Goal: Task Accomplishment & Management: Manage account settings

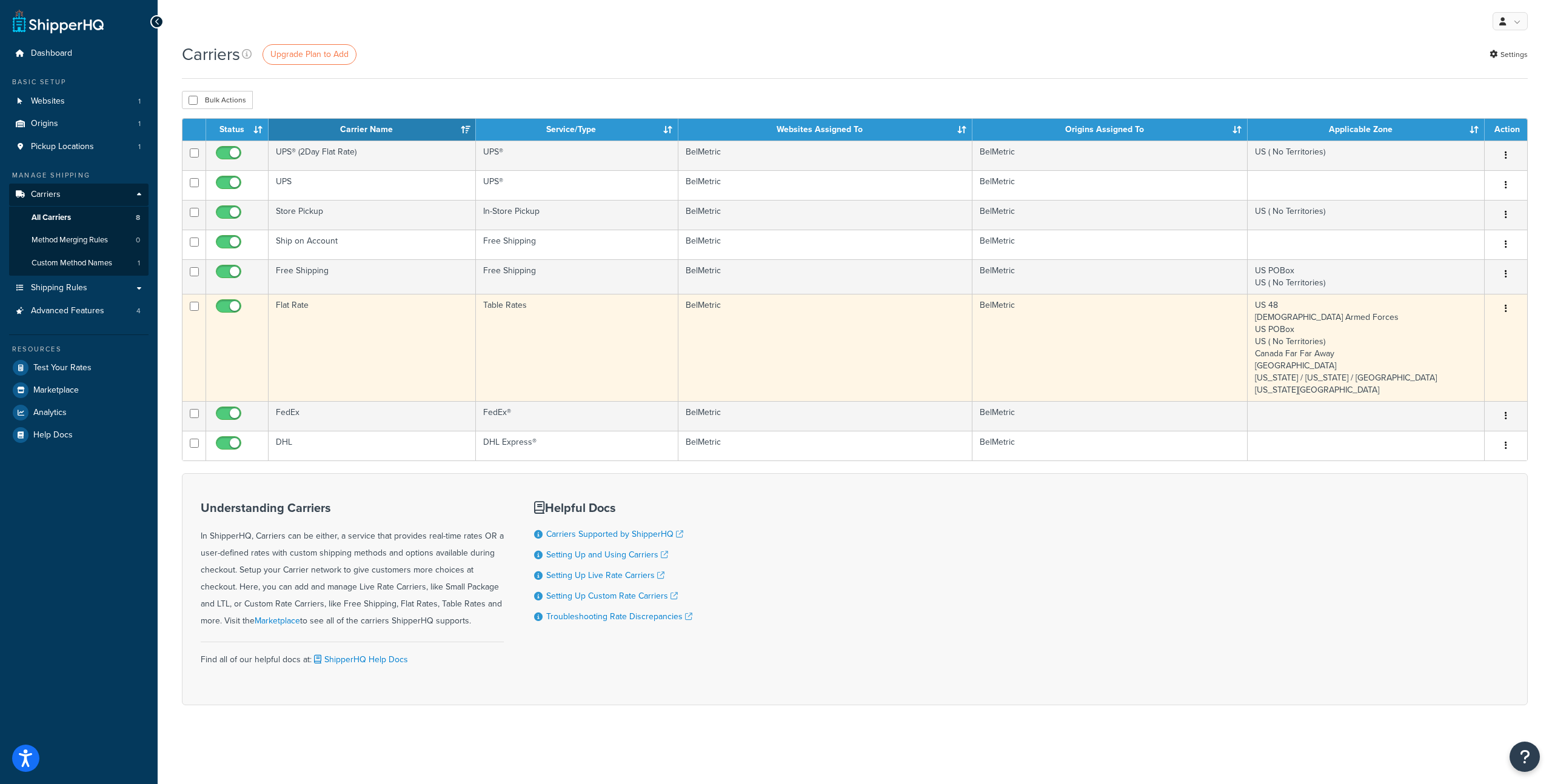
click at [388, 312] on td "Flat Rate" at bounding box center [372, 347] width 207 height 107
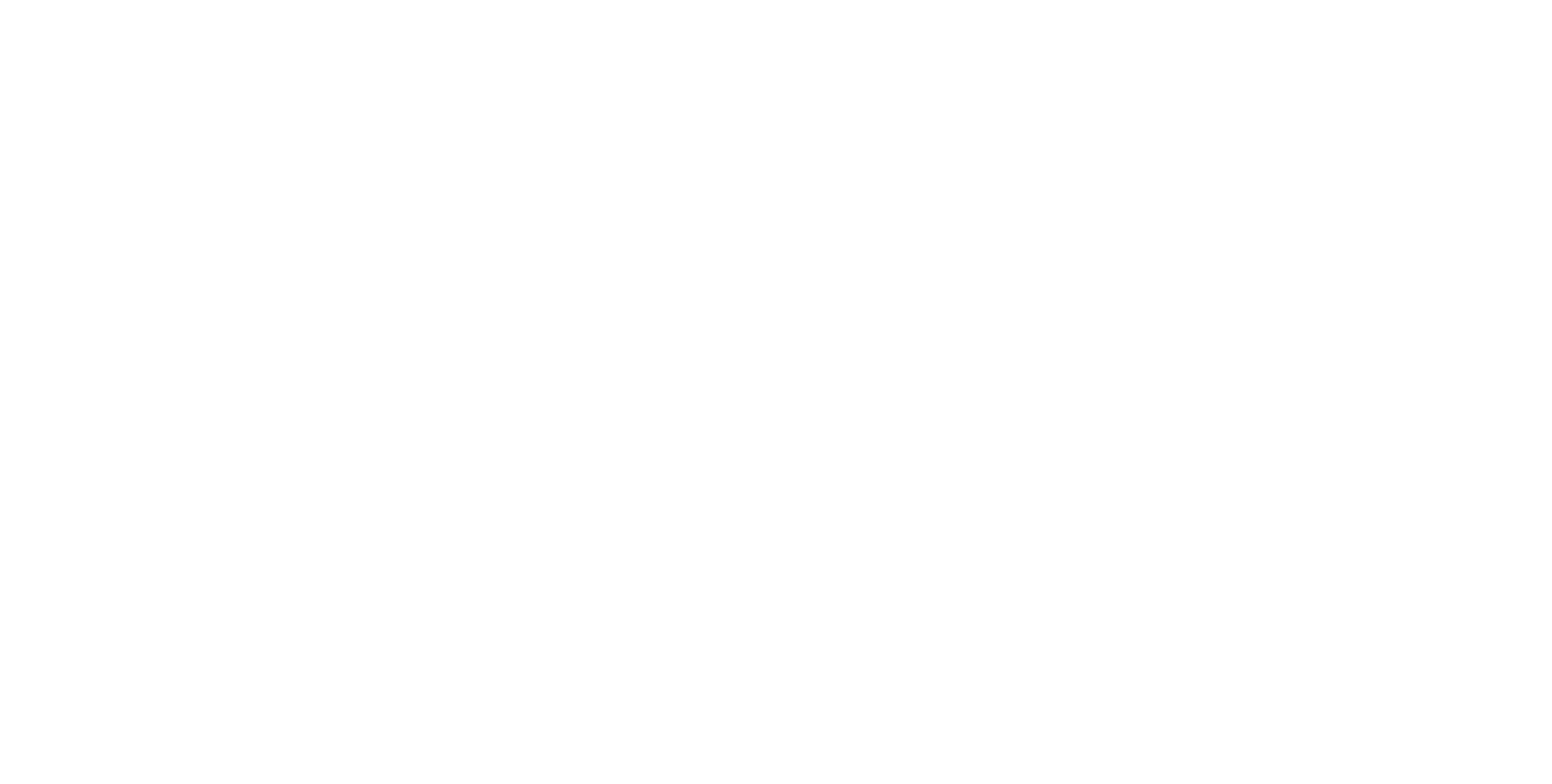
select select "25"
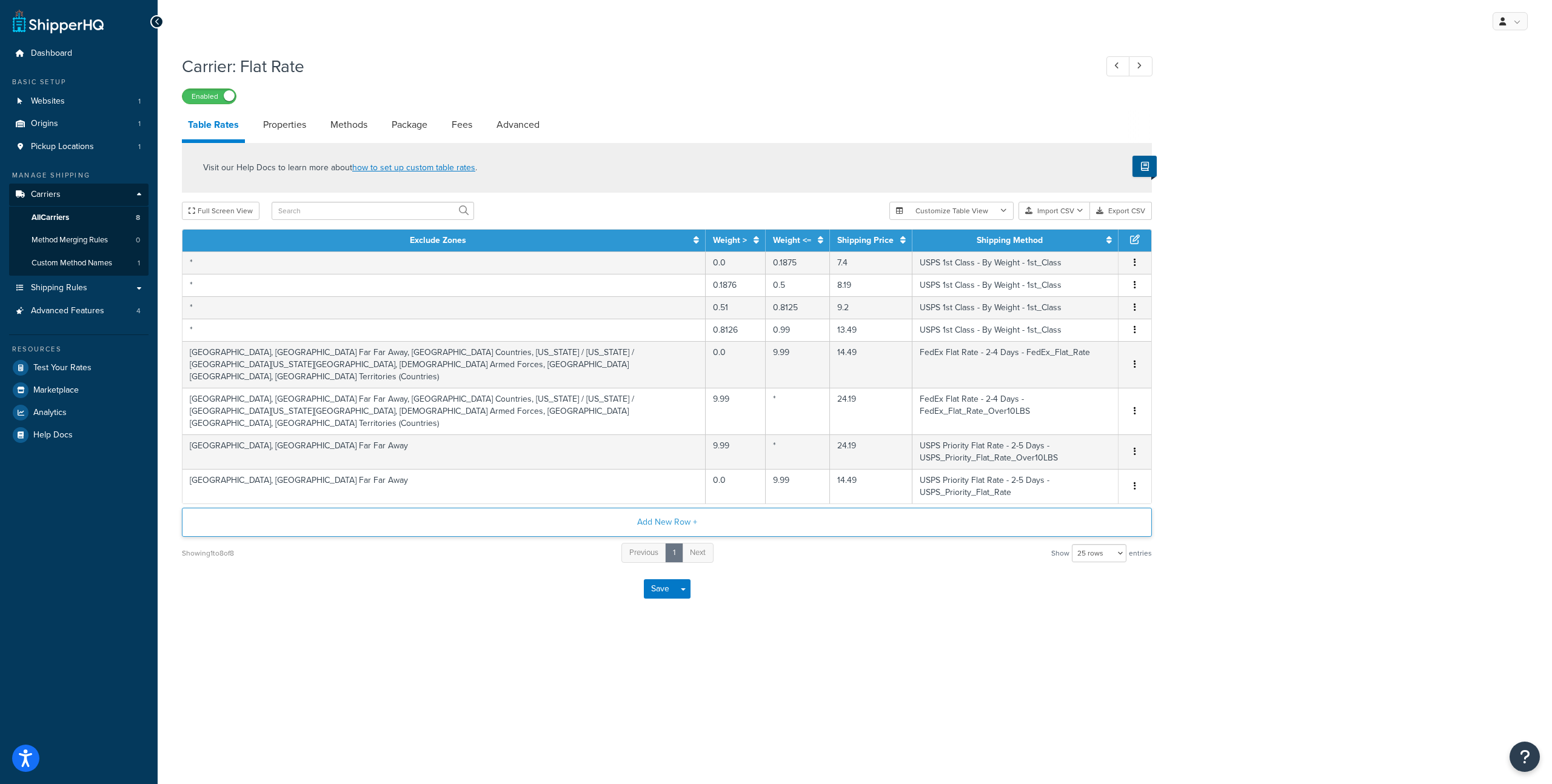
click at [691, 508] on button "Add New Row +" at bounding box center [666, 522] width 970 height 29
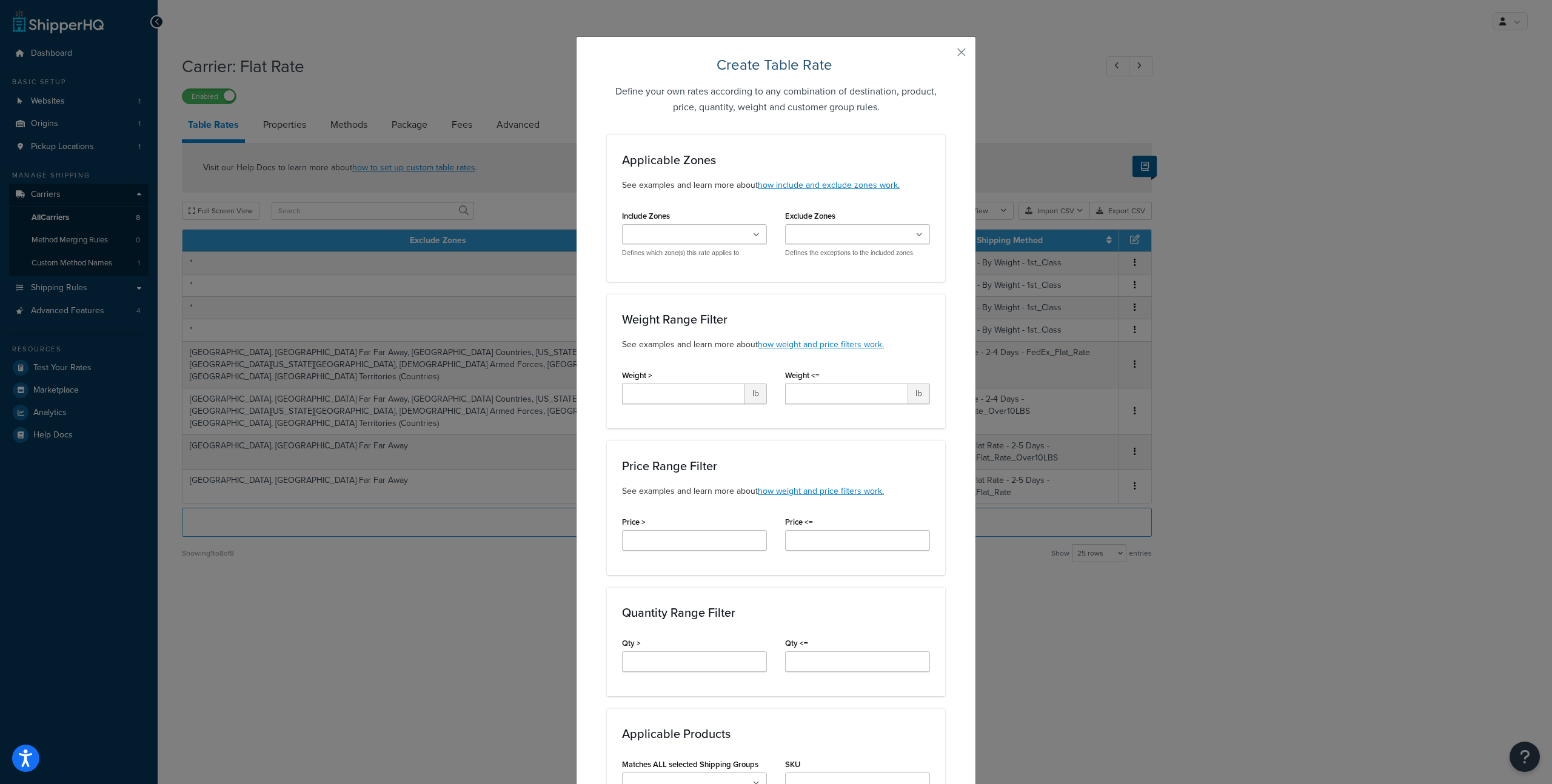
click at [698, 235] on input "Include Zones" at bounding box center [679, 235] width 107 height 14
click at [808, 239] on input "Exclude Zones" at bounding box center [842, 235] width 107 height 14
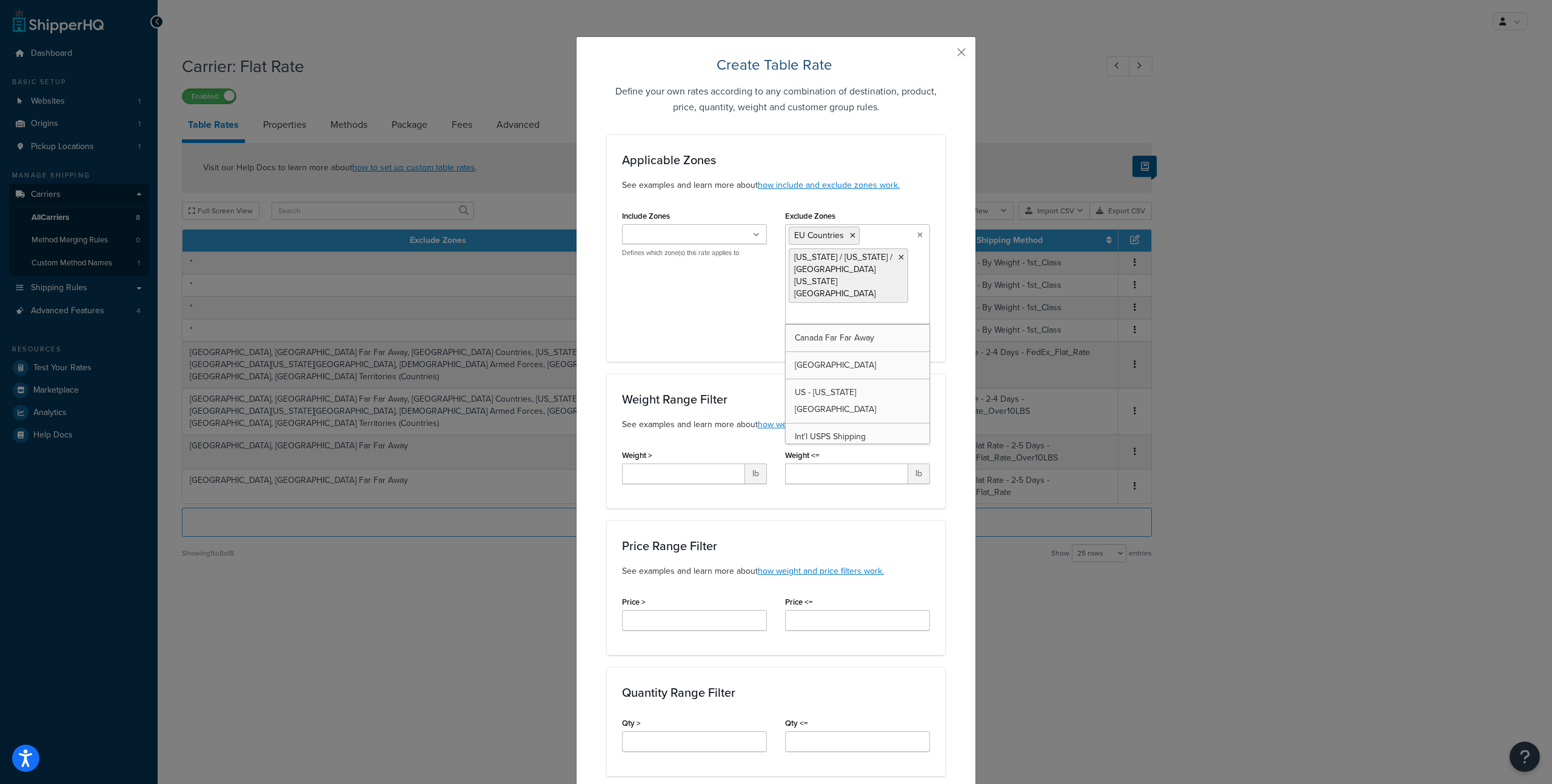
scroll to position [1, 0]
click at [757, 343] on div "Applicable Zones See examples and learn more about how include and exclude zone…" at bounding box center [776, 657] width 338 height 1047
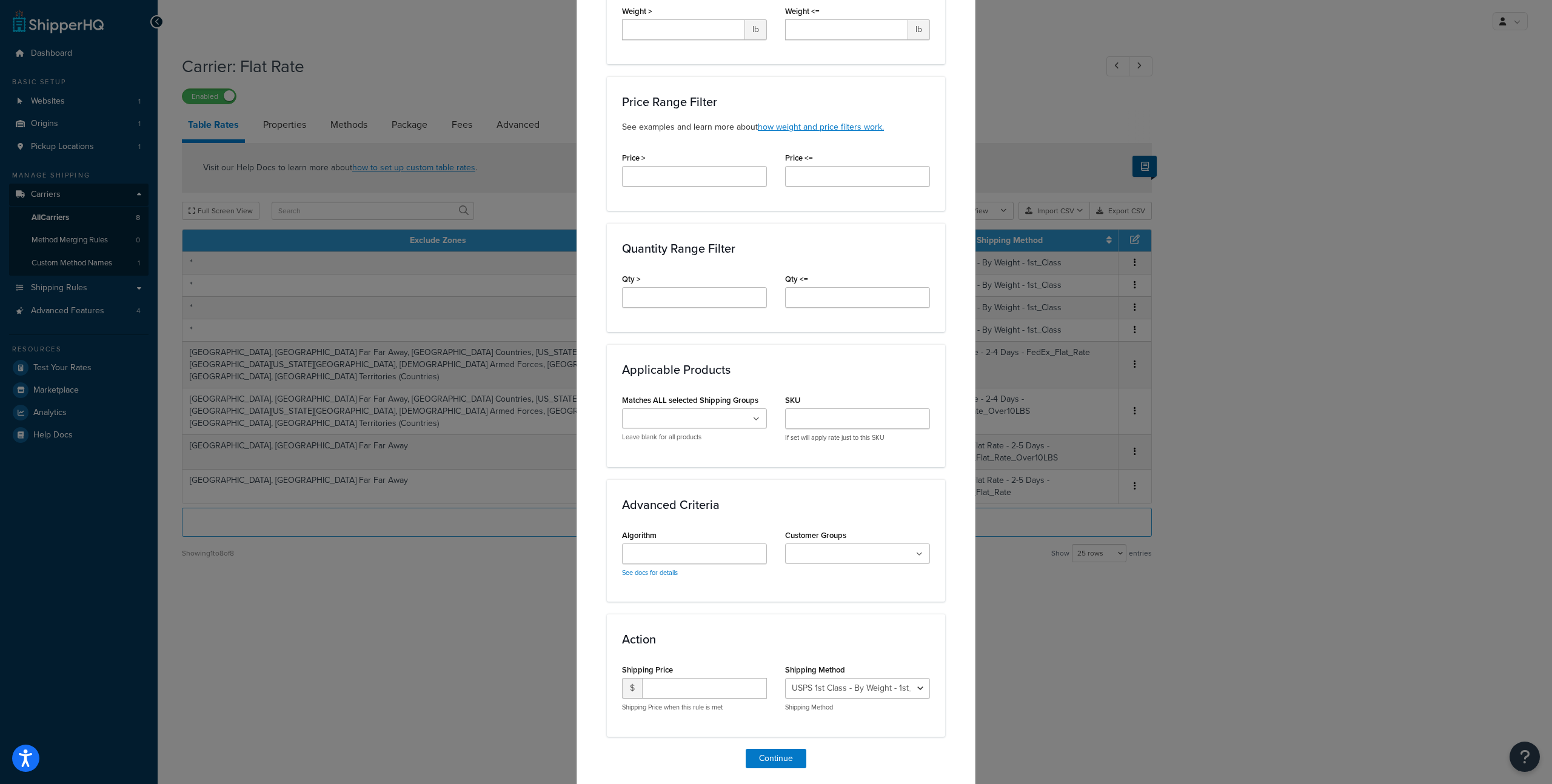
scroll to position [461, 0]
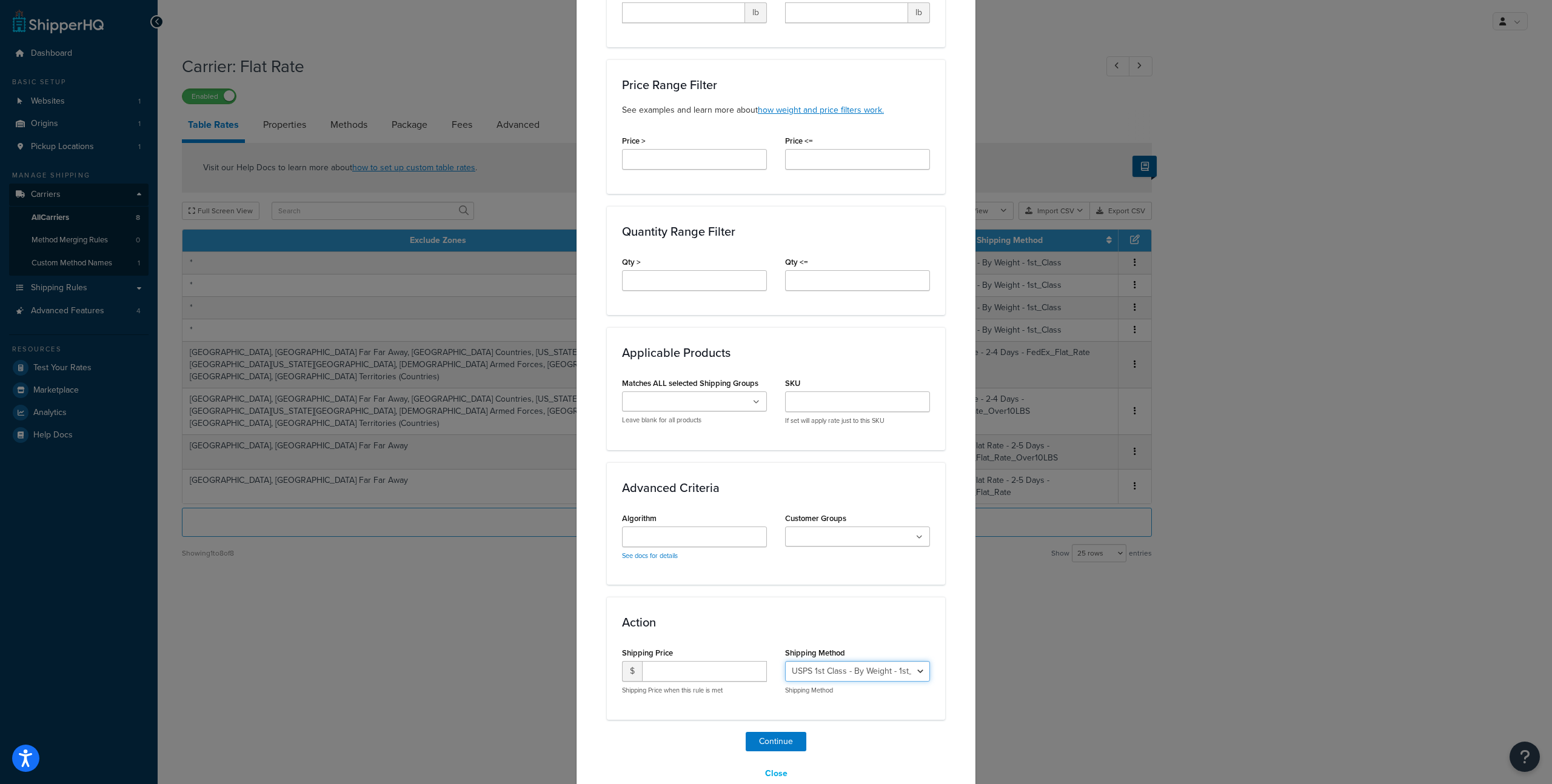
click at [810, 661] on select "USPS 1st Class - By Weight - 1st_Class USPS Priority Flat Rate - 2-5 Days - USP…" at bounding box center [857, 671] width 145 height 21
click at [785, 661] on select "USPS 1st Class - By Weight - 1st_Class USPS Priority Flat Rate - 2-5 Days - USP…" at bounding box center [857, 671] width 145 height 21
click at [811, 661] on select "USPS 1st Class - By Weight - 1st_Class USPS Priority Flat Rate - 2-5 Days - USP…" at bounding box center [857, 671] width 145 height 21
select select "171980"
click at [785, 661] on select "USPS 1st Class - By Weight - 1st_Class USPS Priority Flat Rate - 2-5 Days - USP…" at bounding box center [857, 671] width 145 height 21
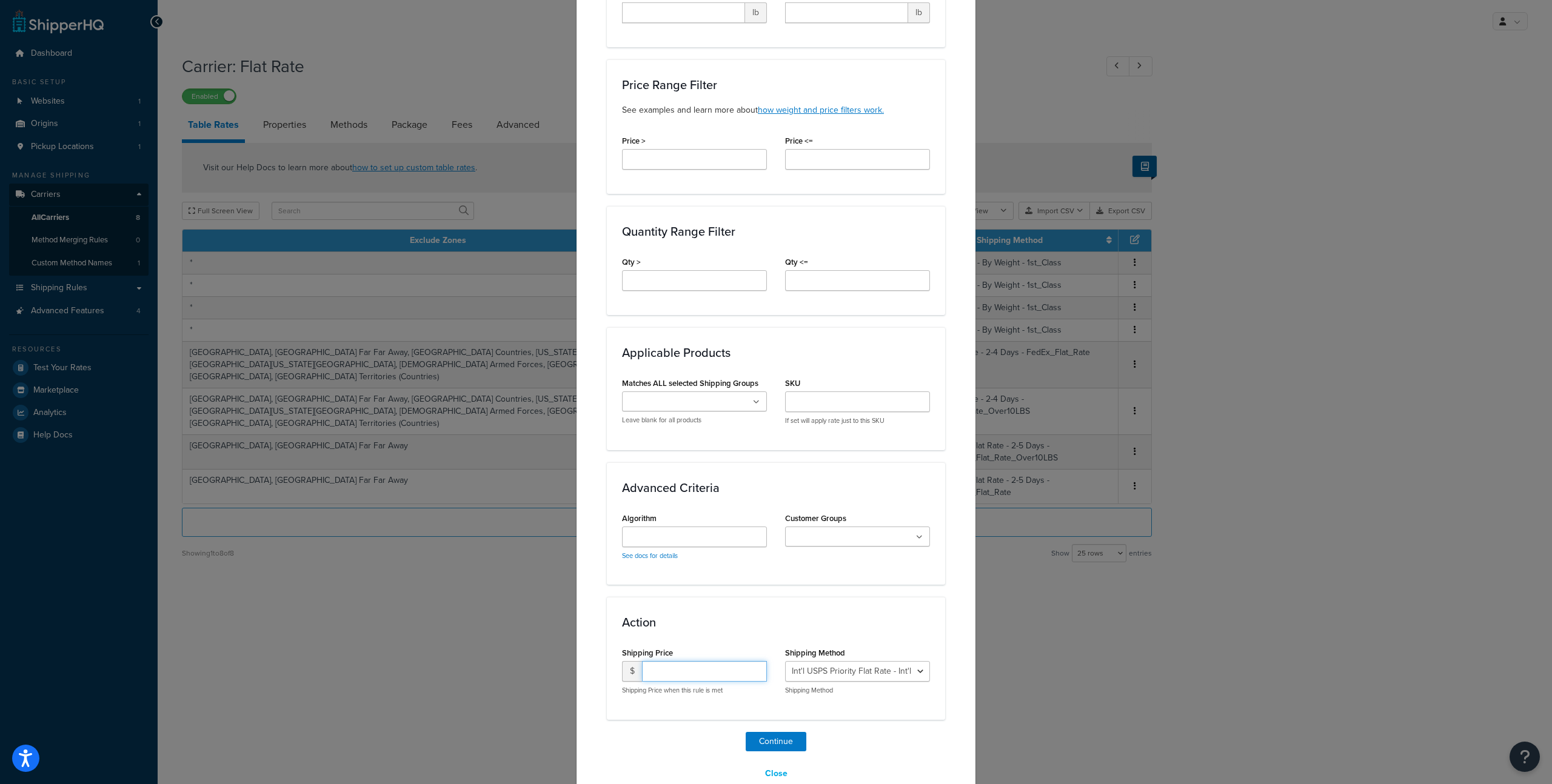
click at [662, 661] on input "number" at bounding box center [704, 671] width 125 height 21
click at [886, 661] on select "USPS 1st Class - By Weight - 1st_Class USPS Priority Flat Rate - 2-5 Days - USP…" at bounding box center [857, 671] width 145 height 21
click at [785, 661] on select "USPS 1st Class - By Weight - 1st_Class USPS Priority Flat Rate - 2-5 Days - USP…" at bounding box center [857, 671] width 145 height 21
click at [890, 683] on div "Action Shipping Price $ Shipping Price when this rule is met Shipping Method US…" at bounding box center [776, 658] width 338 height 122
click at [773, 763] on button "Close" at bounding box center [776, 773] width 38 height 21
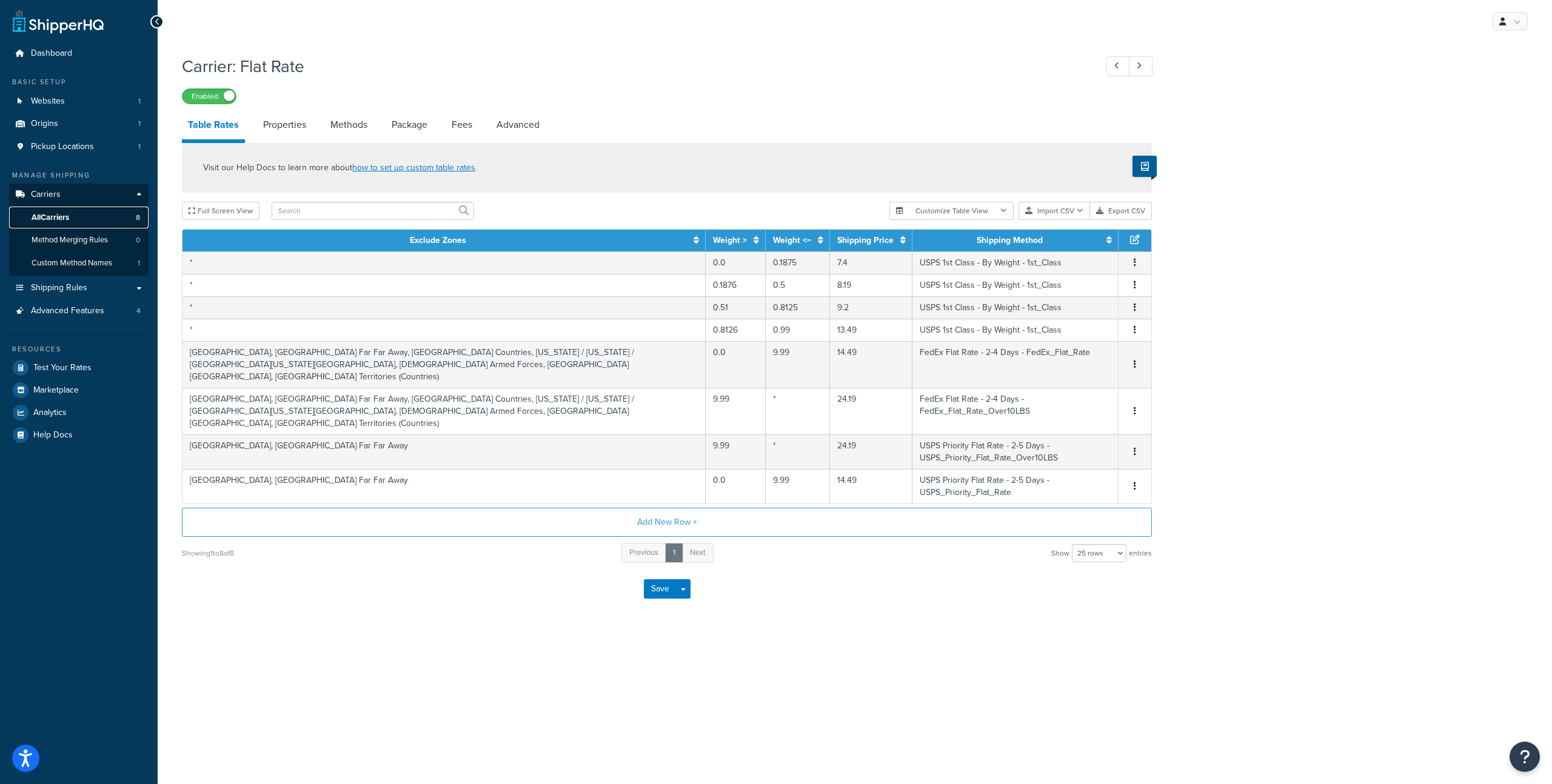
click at [58, 216] on span "All Carriers" at bounding box center [50, 217] width 37 height 10
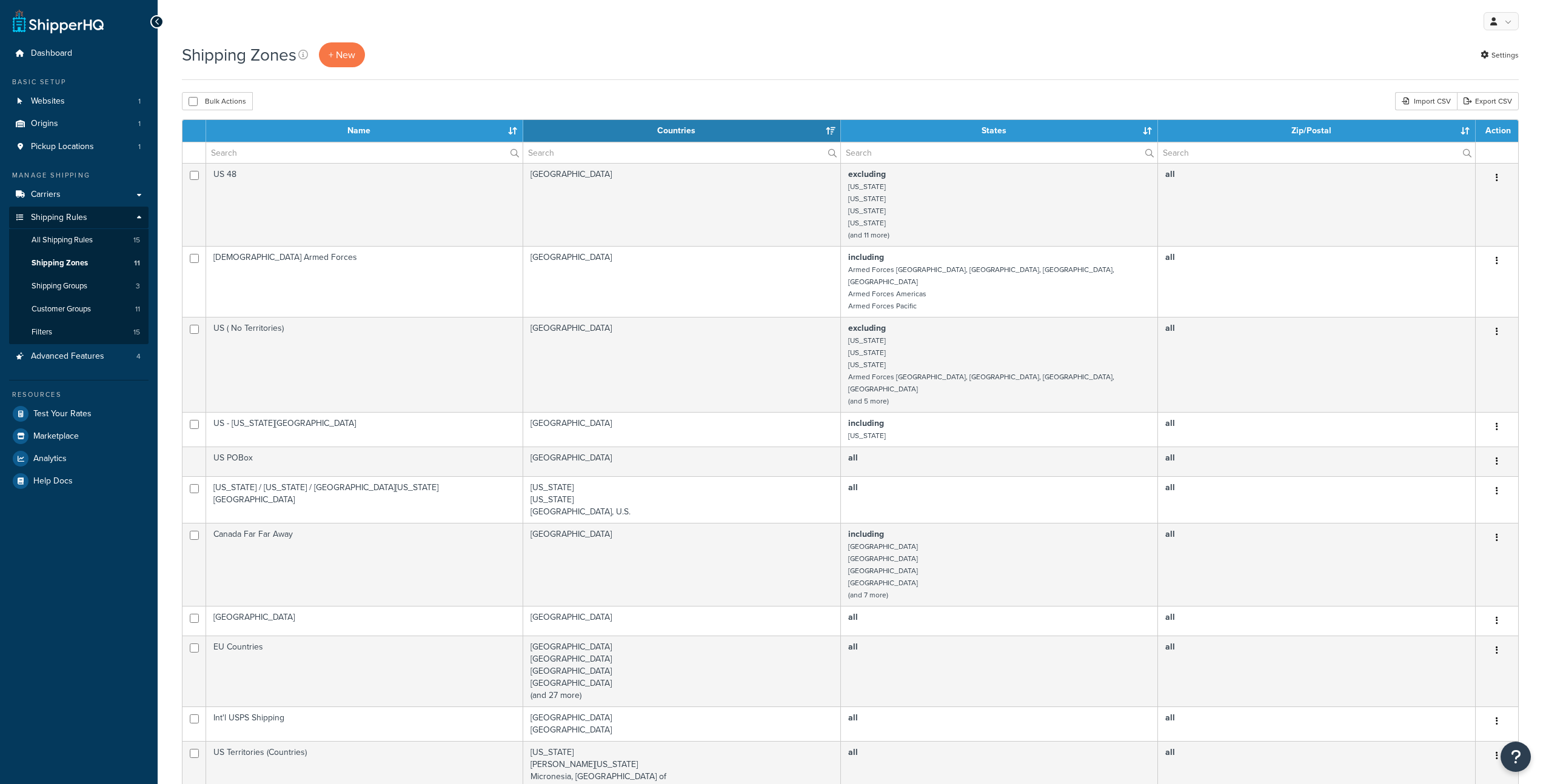
select select "15"
click at [42, 197] on span "Carriers" at bounding box center [45, 194] width 30 height 10
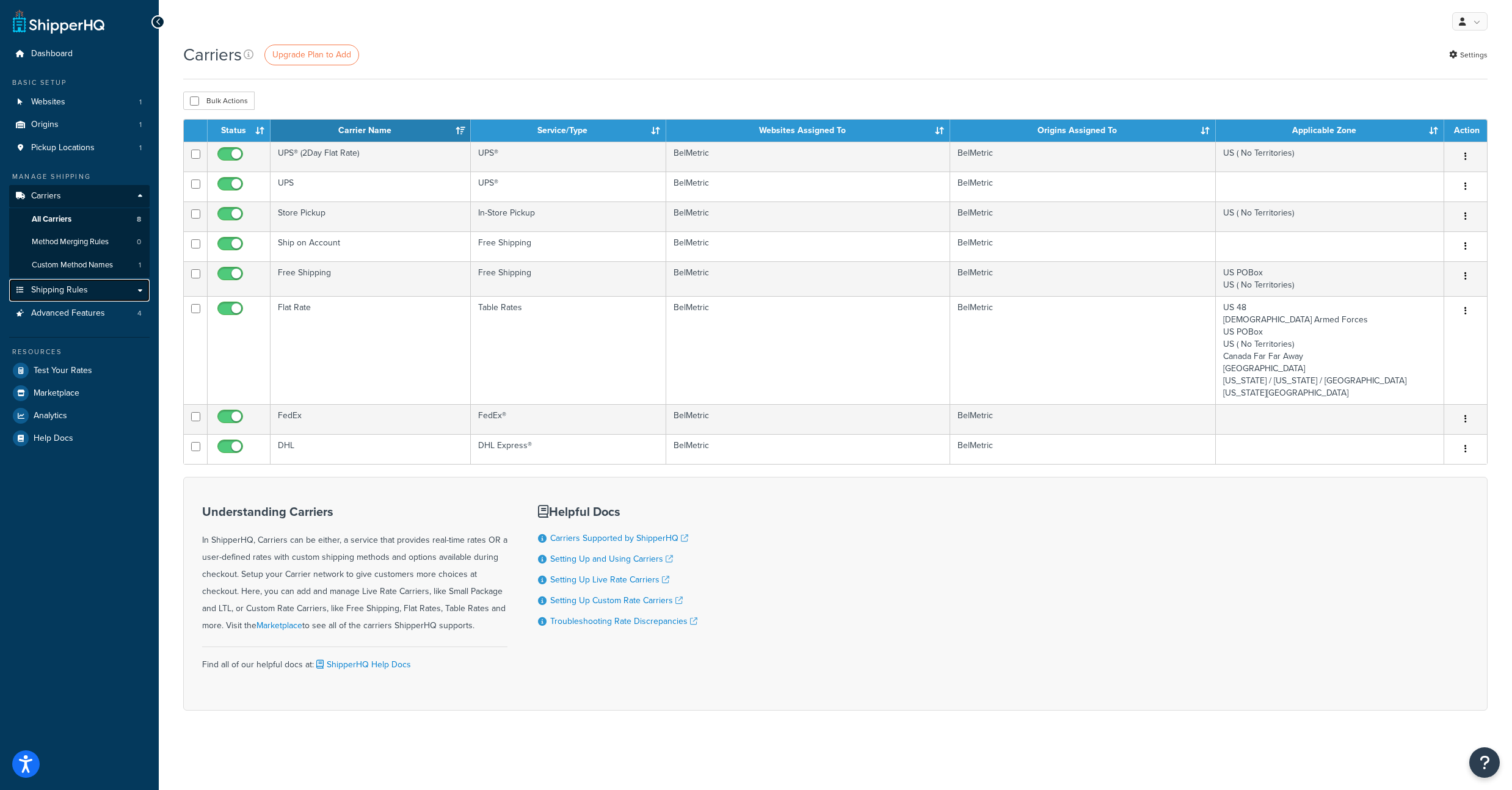
click at [54, 297] on link "Shipping Rules" at bounding box center [80, 290] width 141 height 22
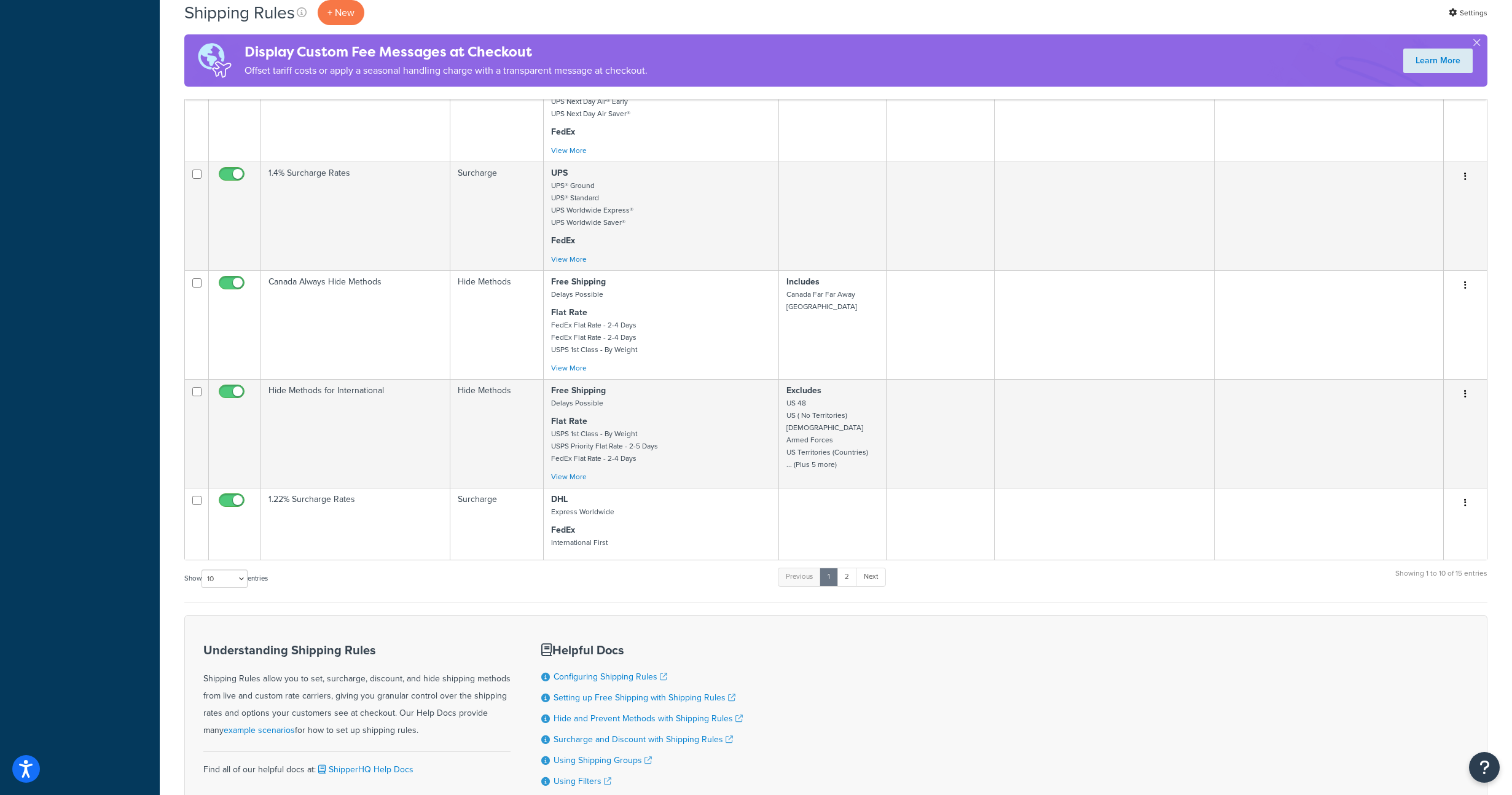
scroll to position [830, 0]
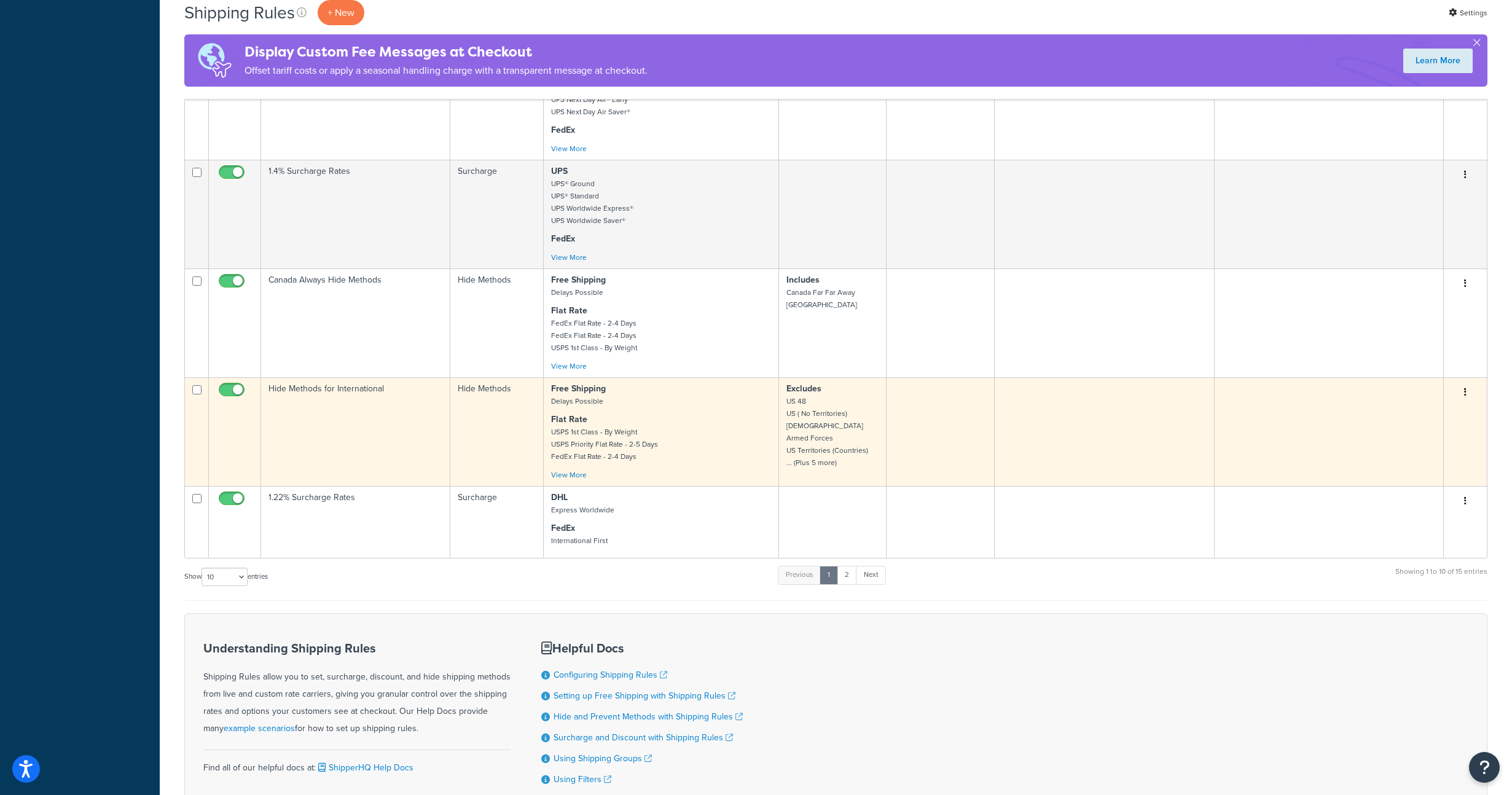
click at [398, 465] on td "Hide Methods for International" at bounding box center [356, 431] width 189 height 109
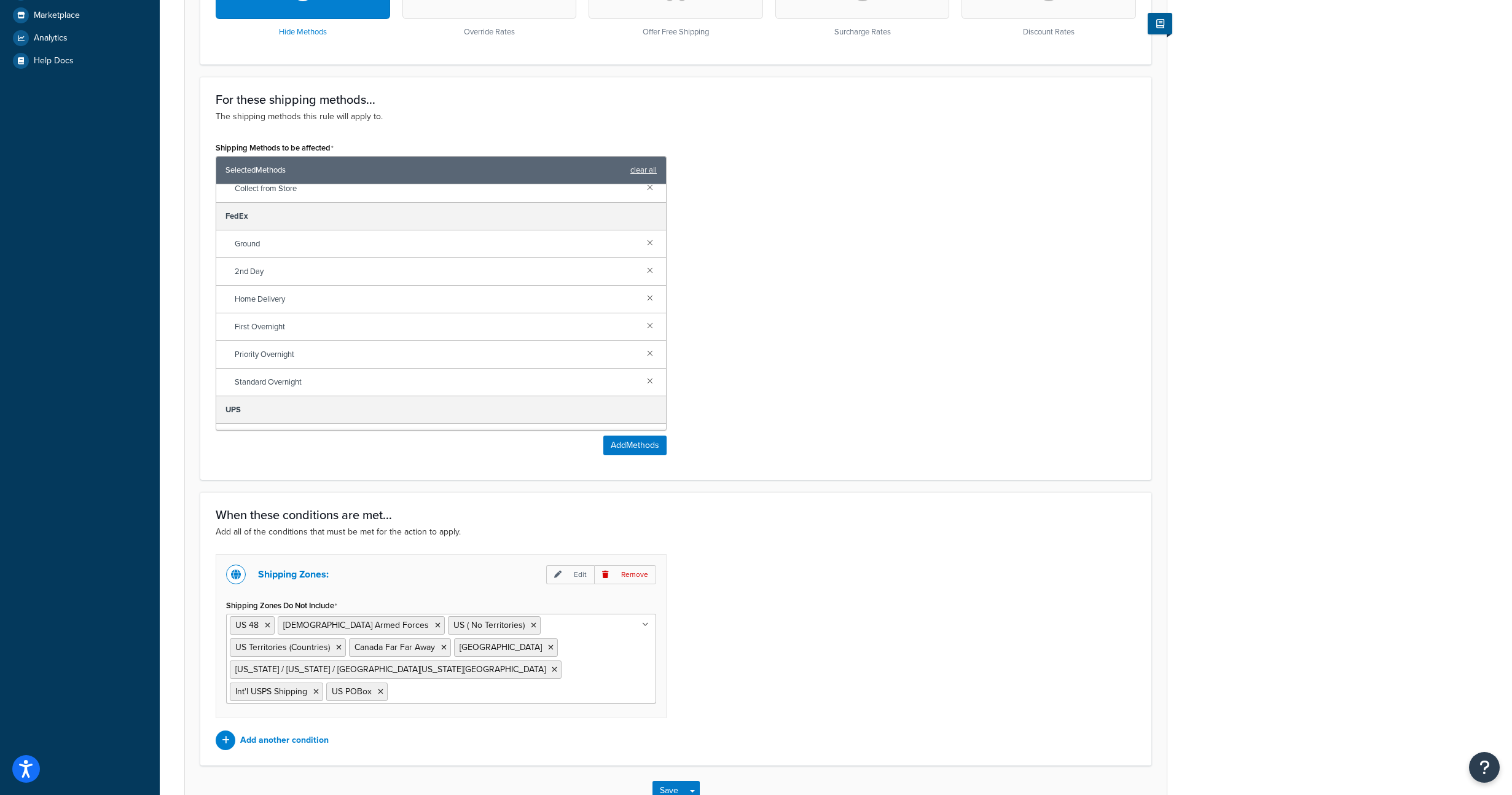
scroll to position [449, 0]
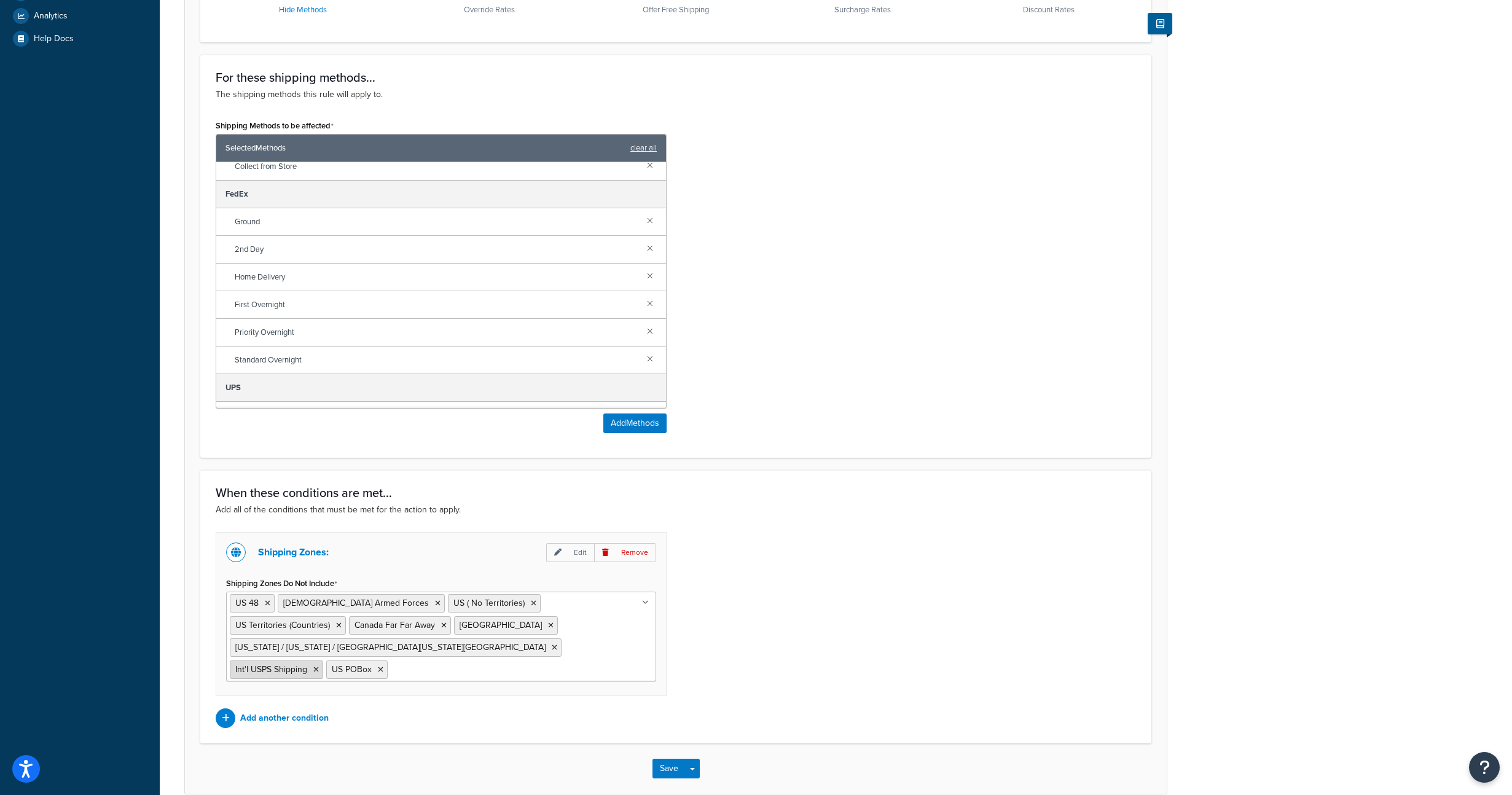
click at [316, 666] on icon at bounding box center [316, 669] width 6 height 7
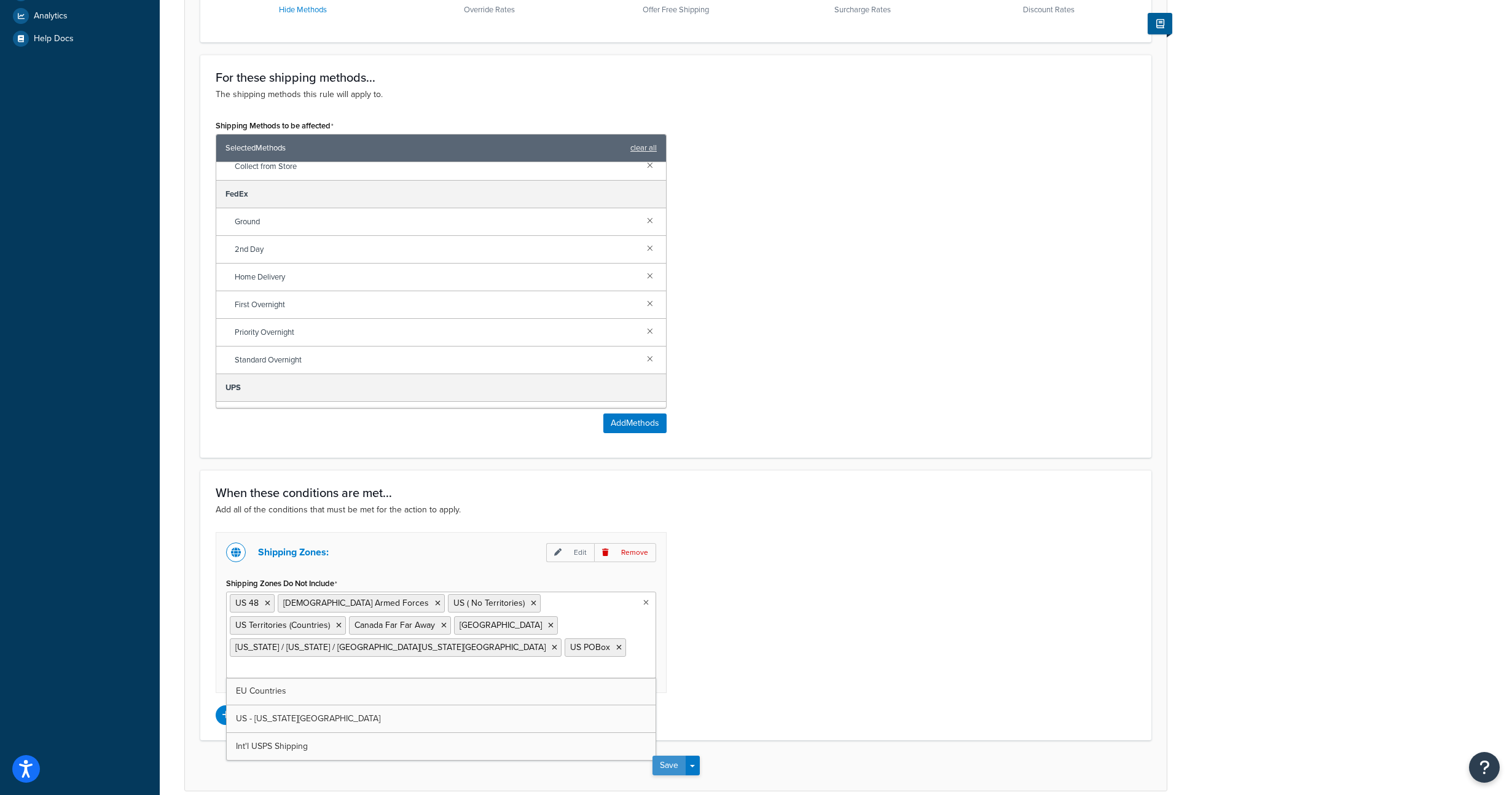
click at [667, 756] on button "Save" at bounding box center [669, 765] width 33 height 20
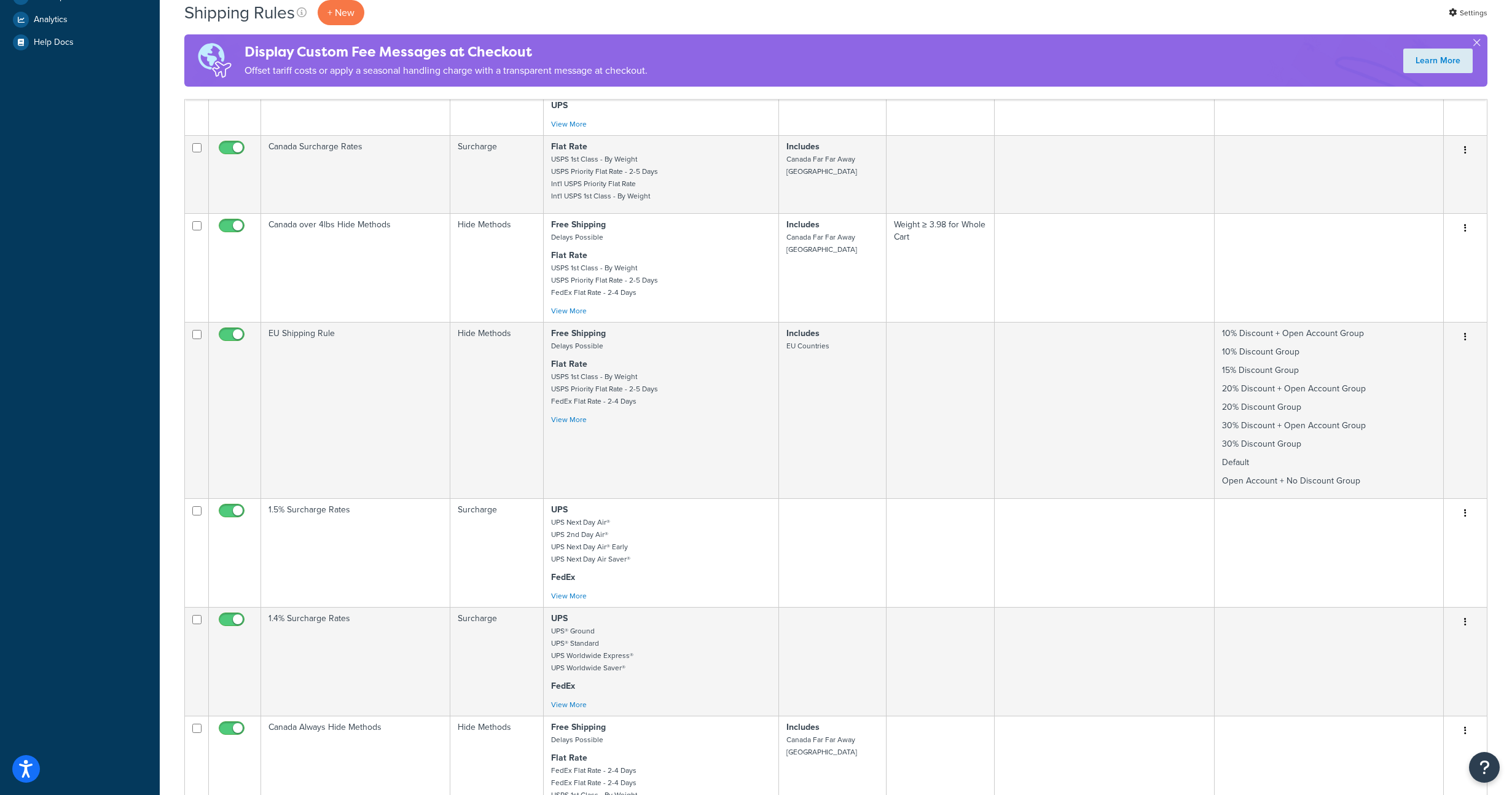
scroll to position [450, 0]
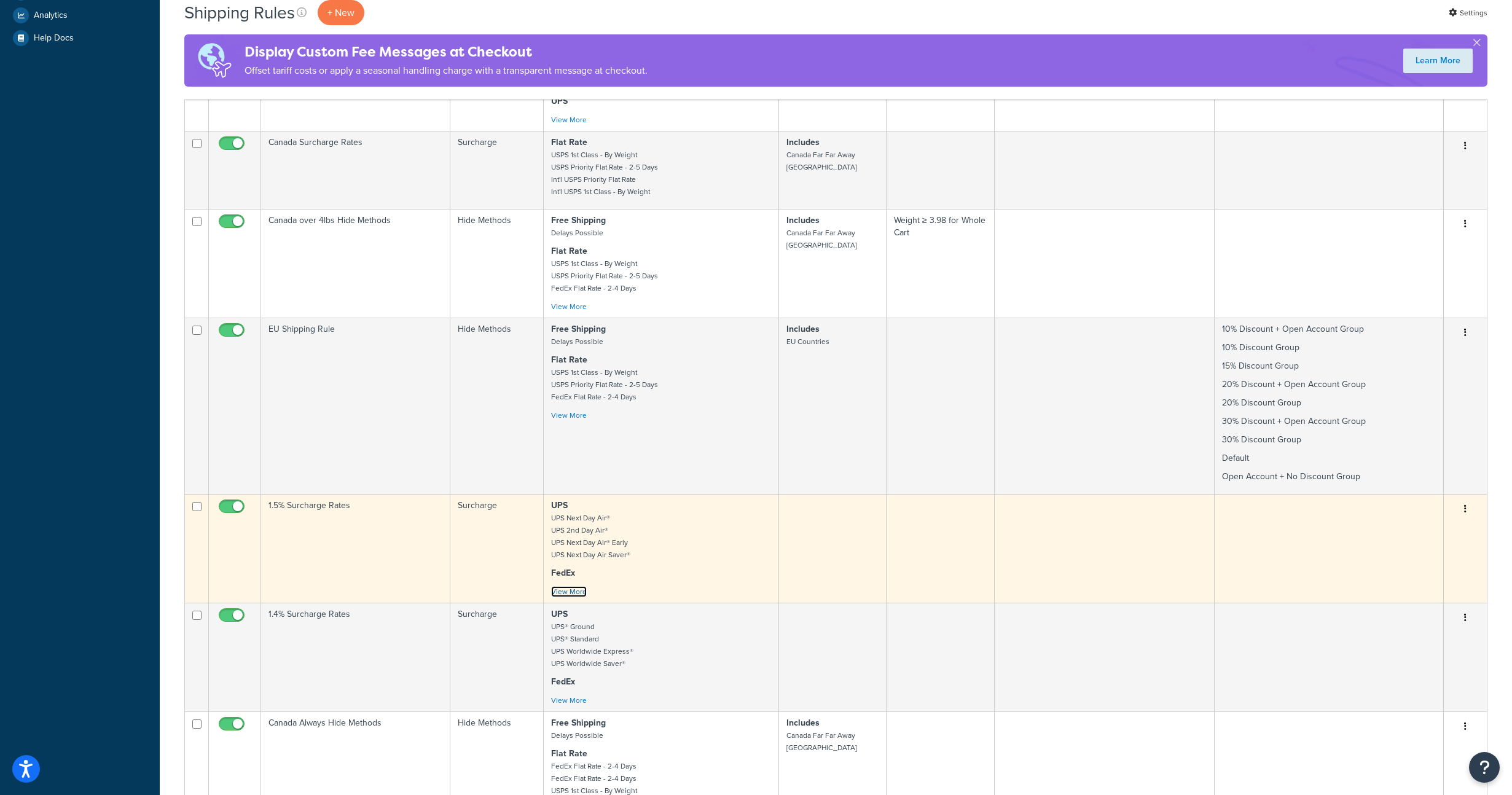
click at [571, 597] on link "View More" at bounding box center [569, 591] width 36 height 11
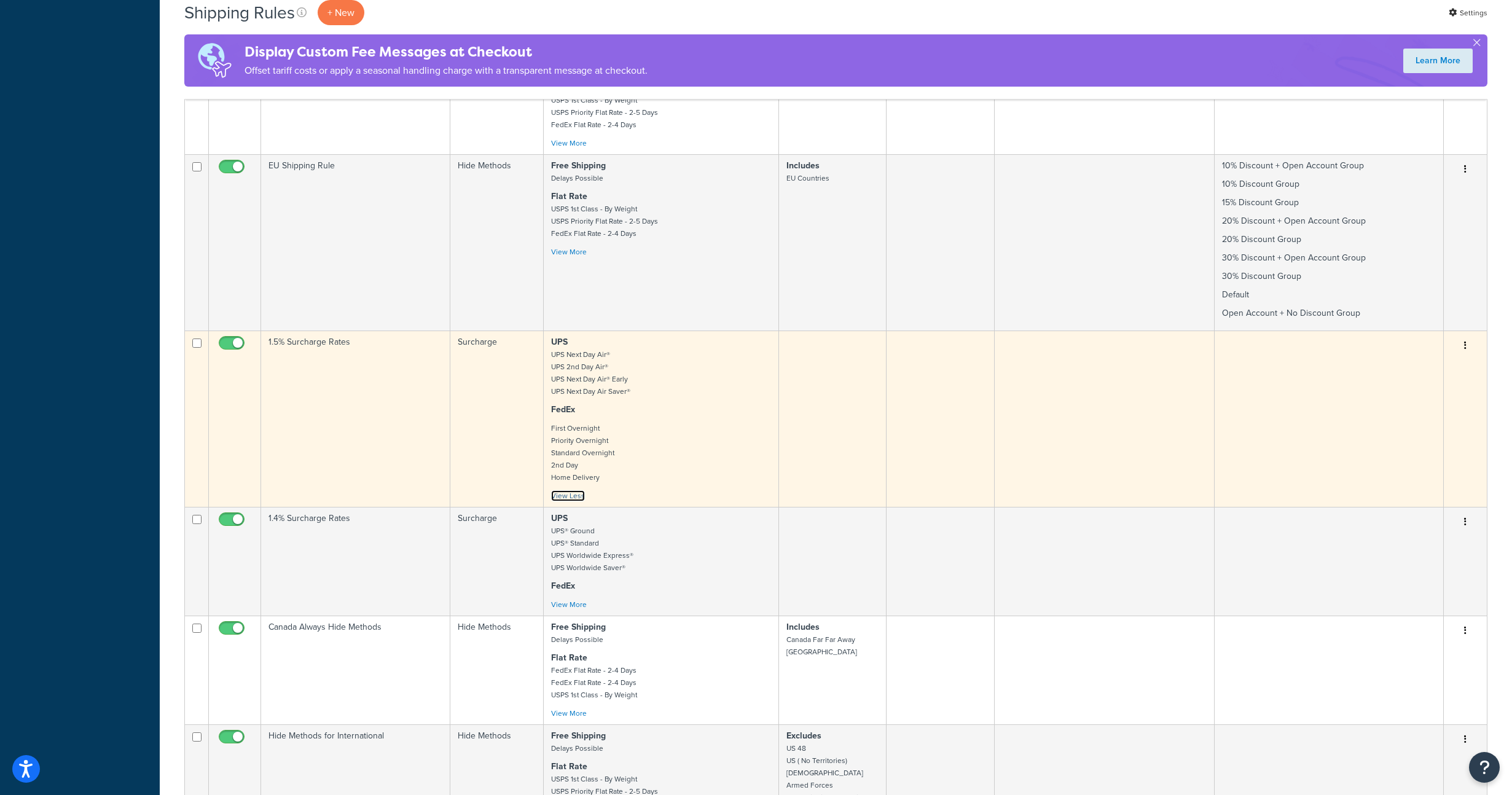
scroll to position [619, 0]
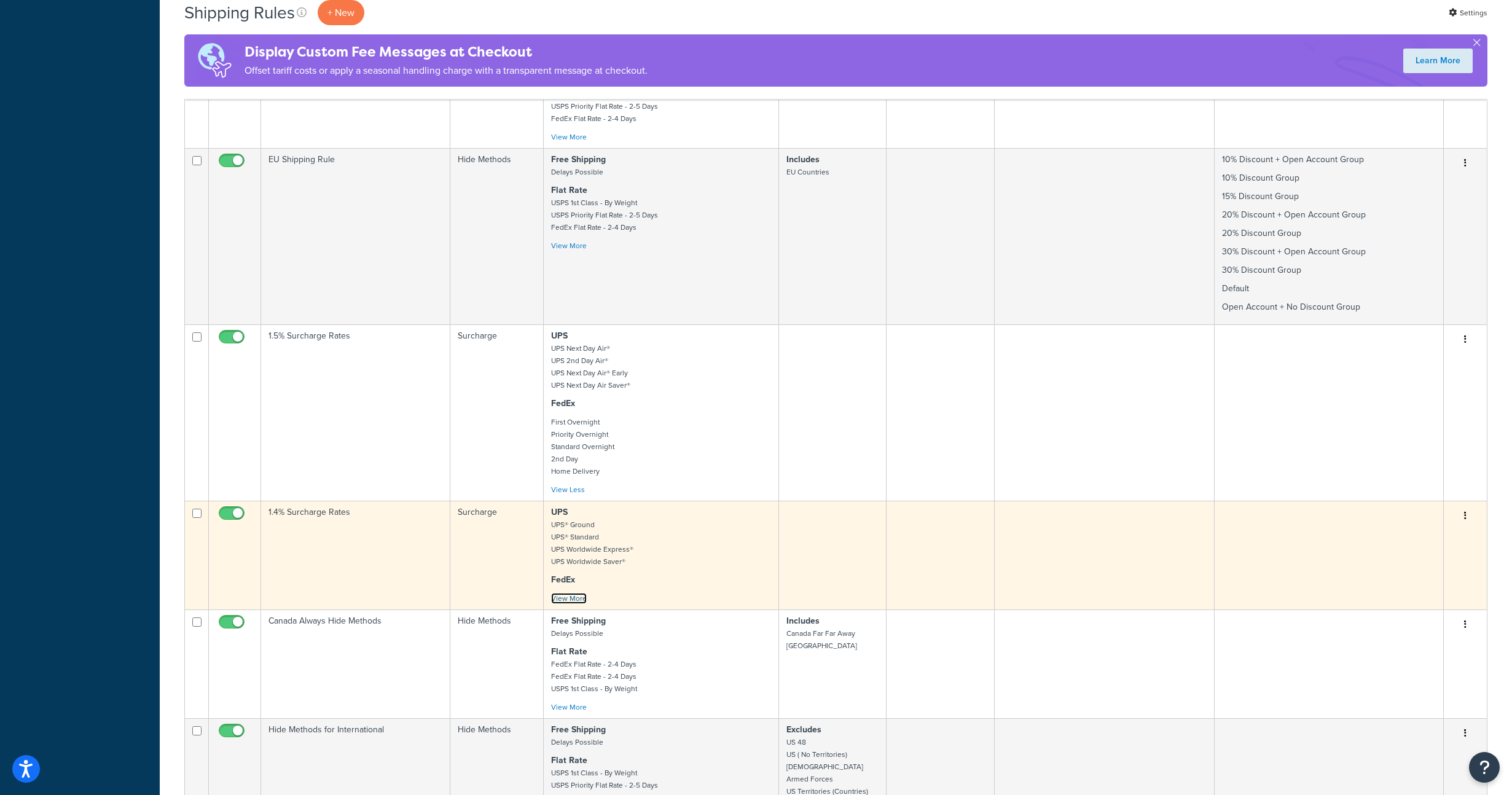
click at [575, 604] on link "View More" at bounding box center [569, 598] width 36 height 11
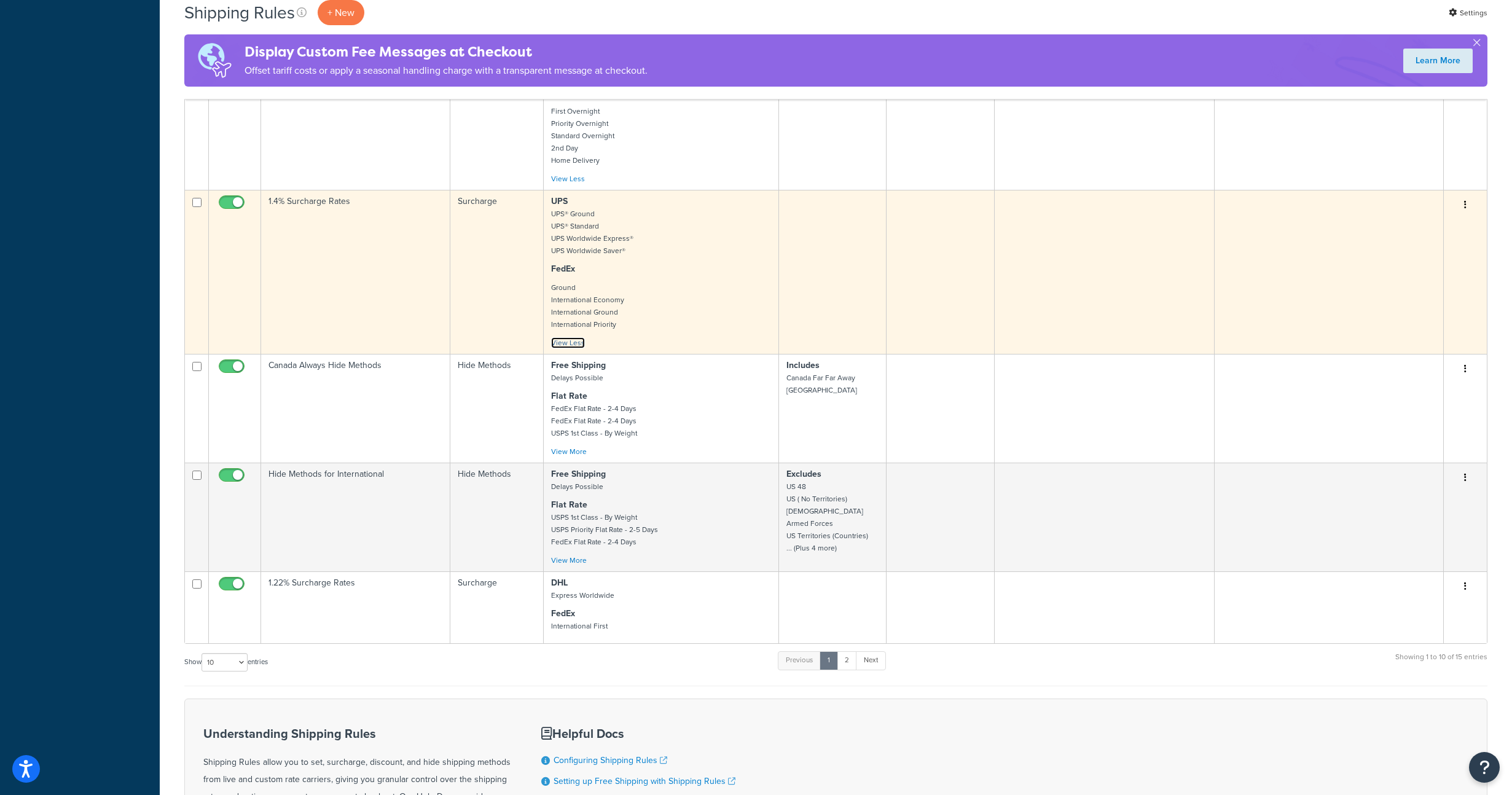
scroll to position [956, 0]
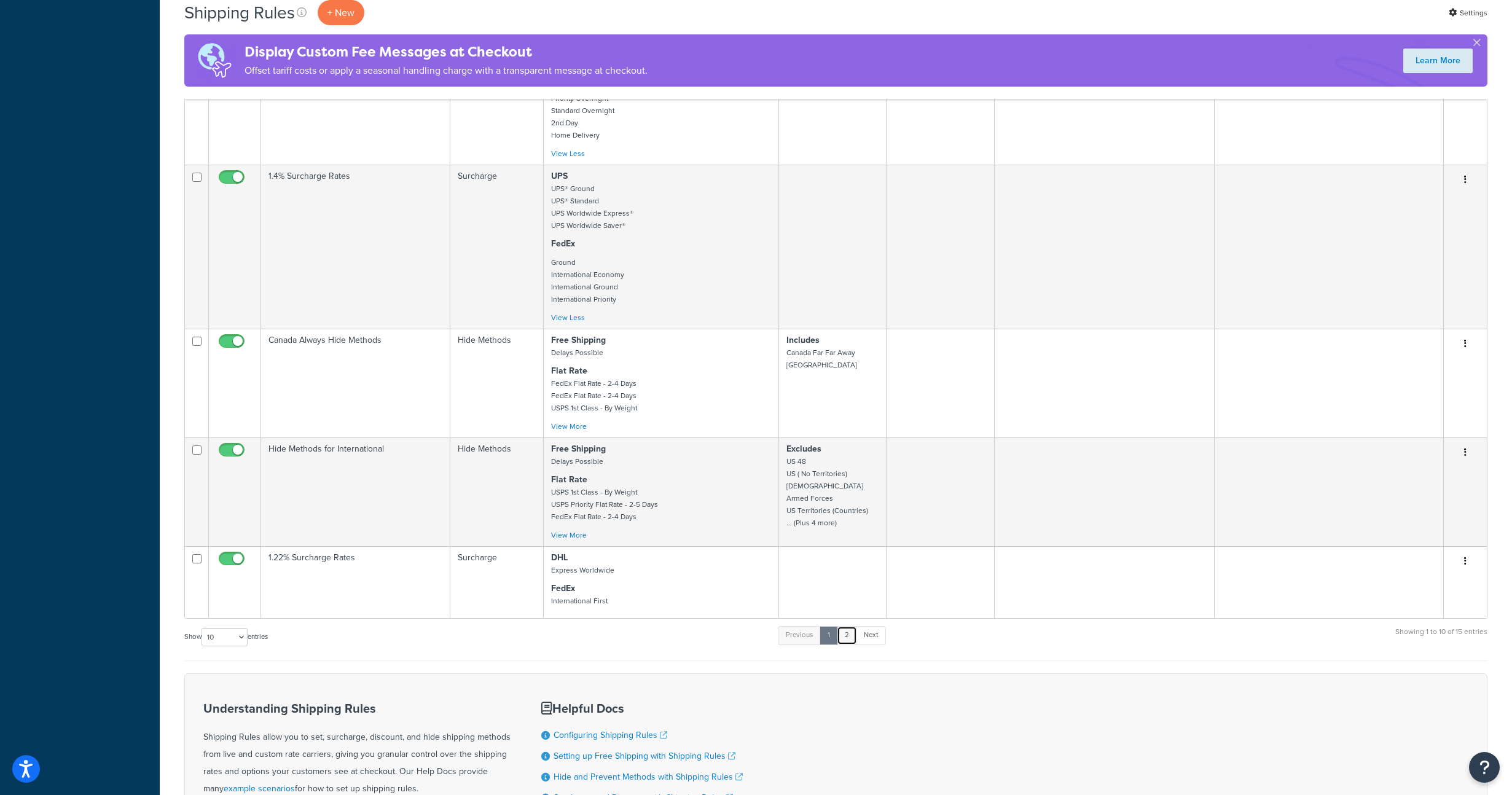
click at [853, 642] on link "2" at bounding box center [847, 635] width 20 height 18
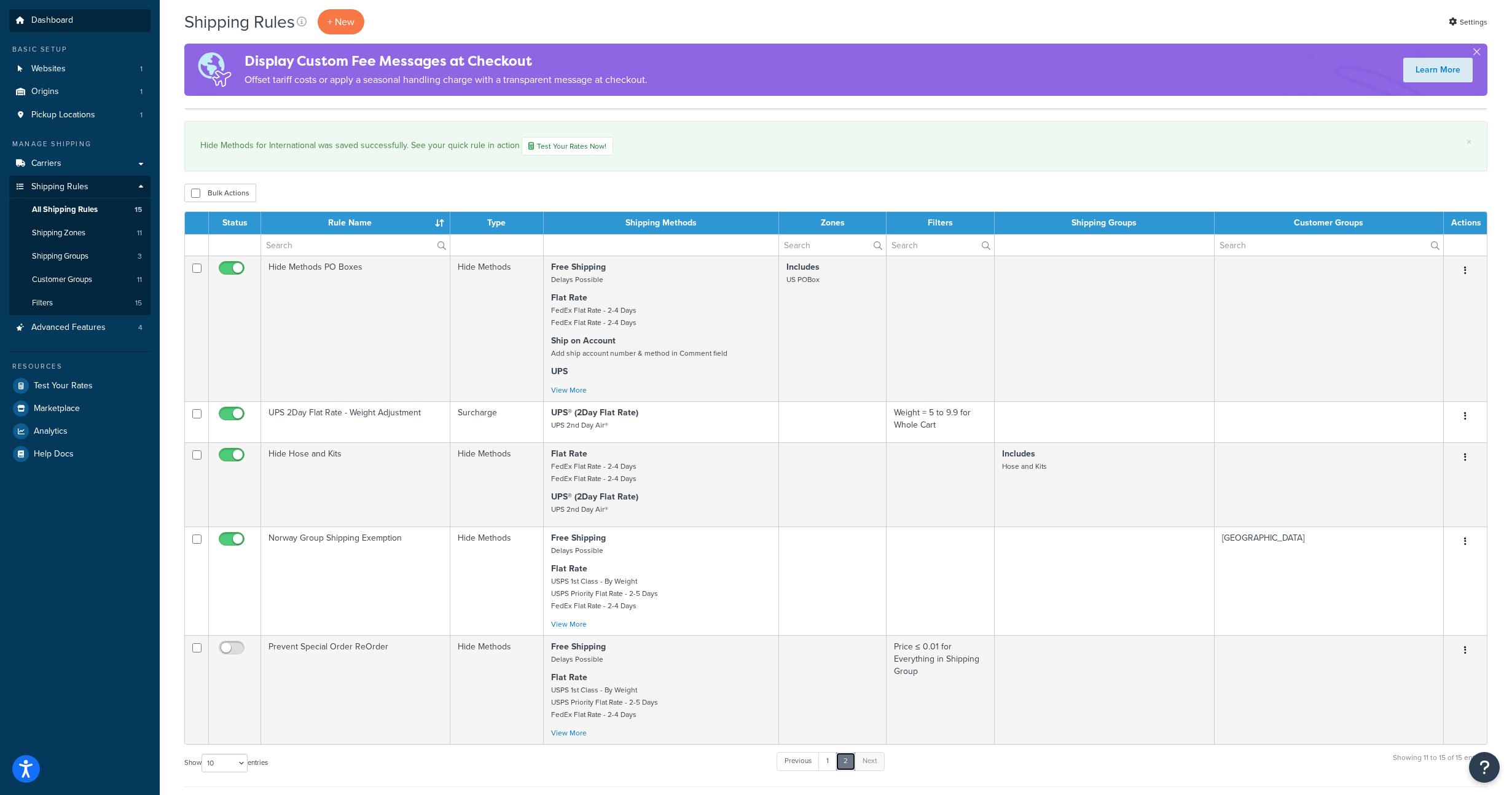
scroll to position [0, 0]
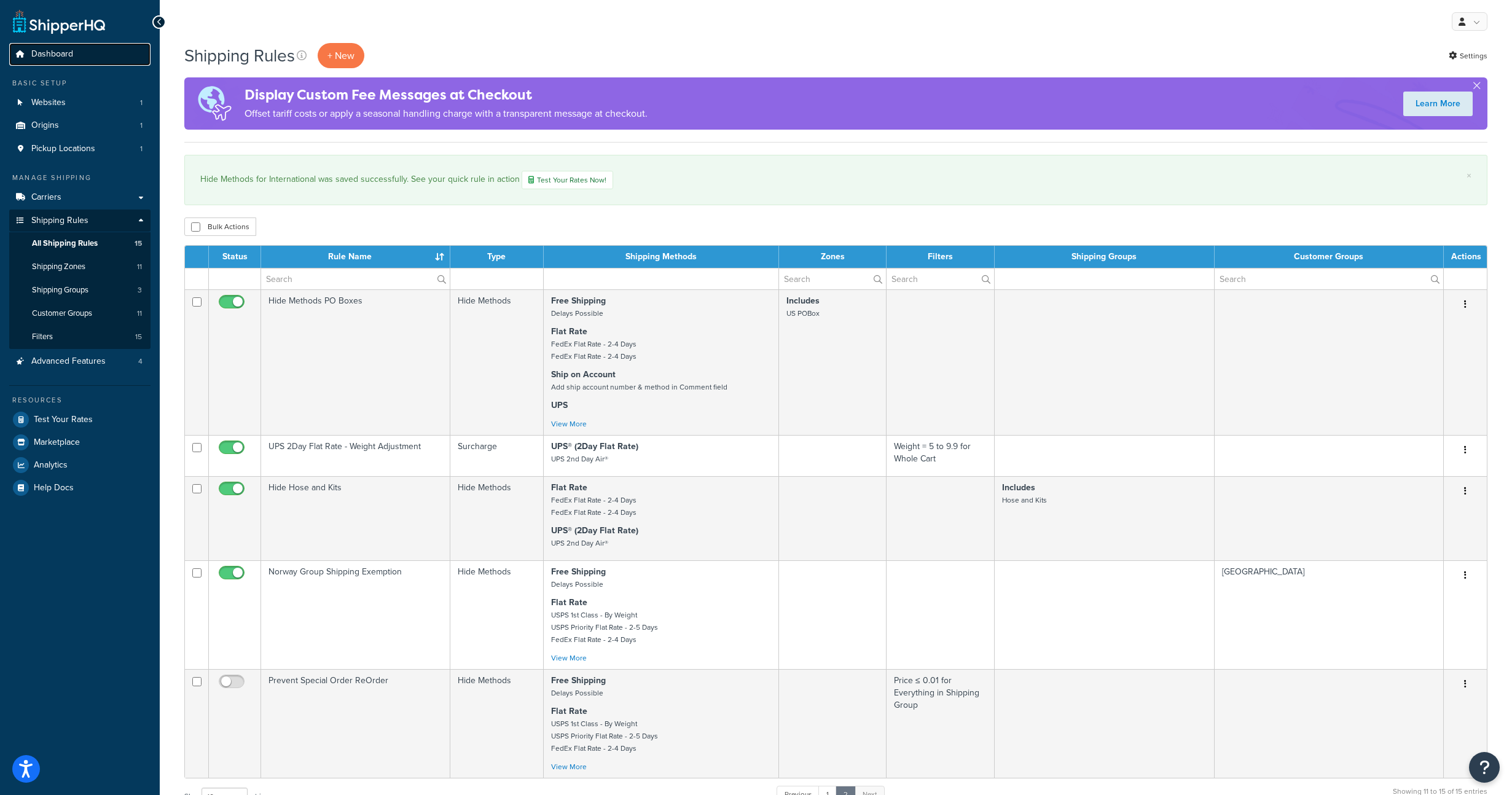
click at [45, 57] on span "Dashboard" at bounding box center [52, 54] width 42 height 10
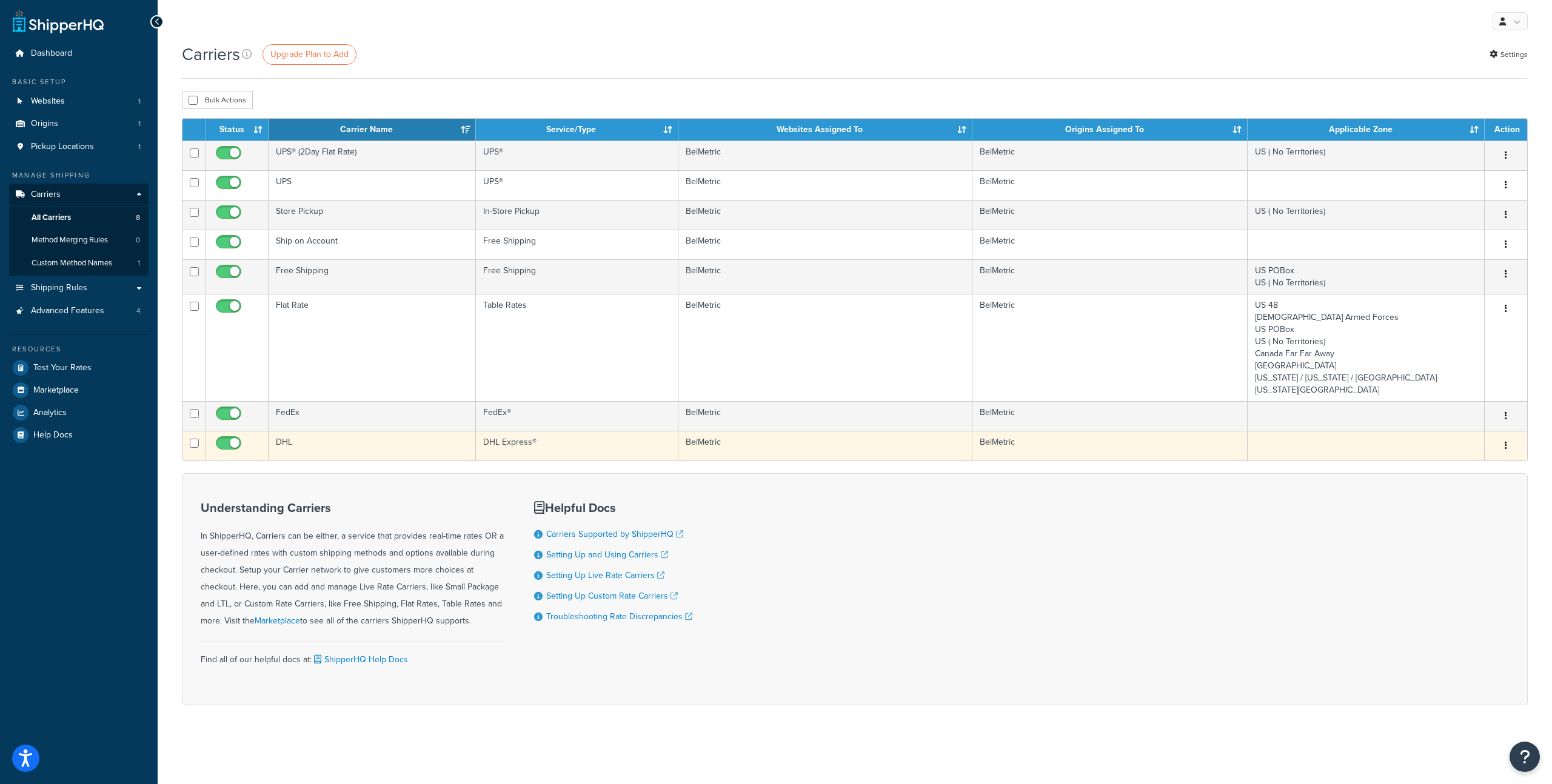
click at [797, 438] on td "BelMetric" at bounding box center [825, 445] width 295 height 30
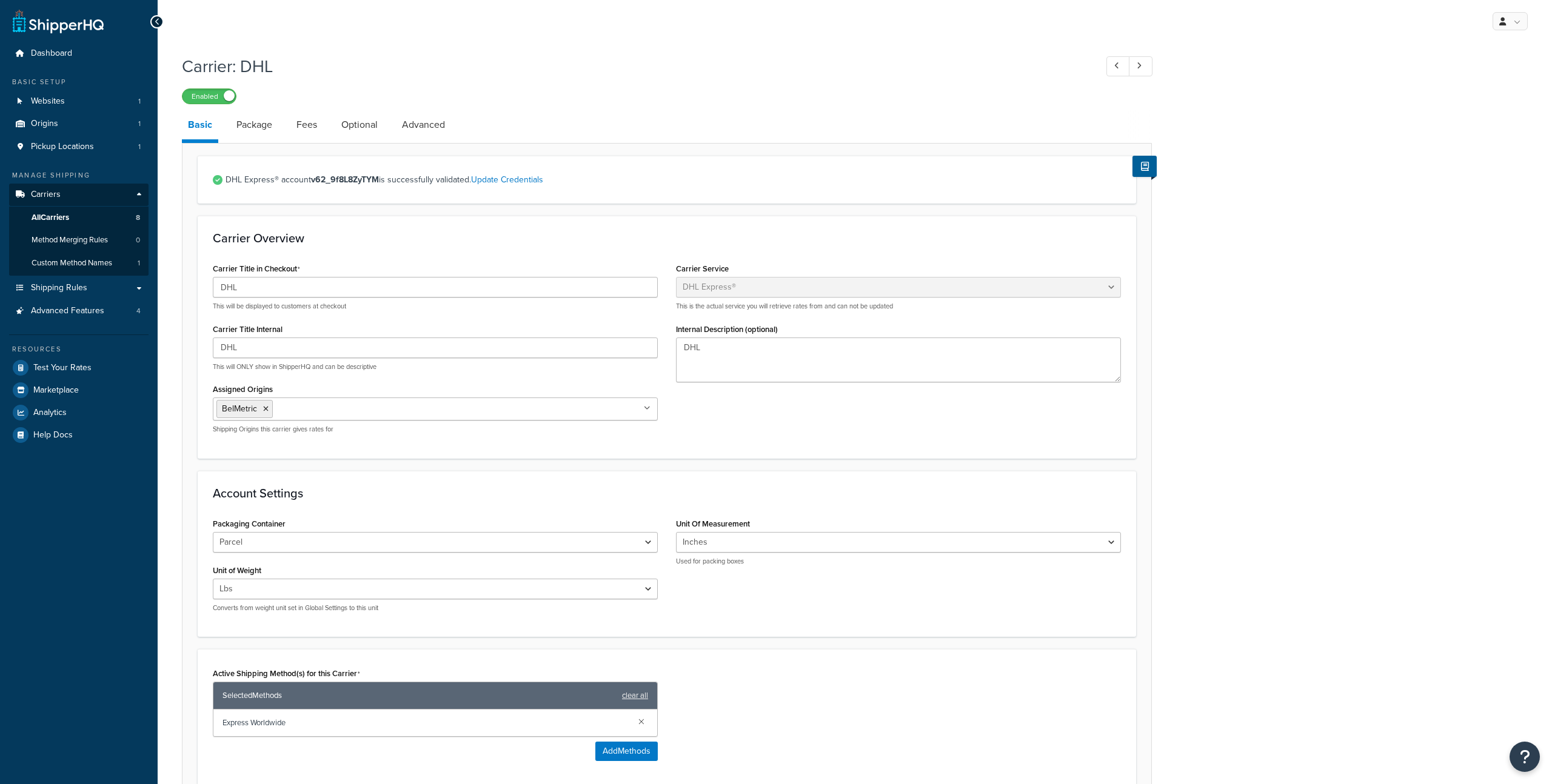
select select "dhl"
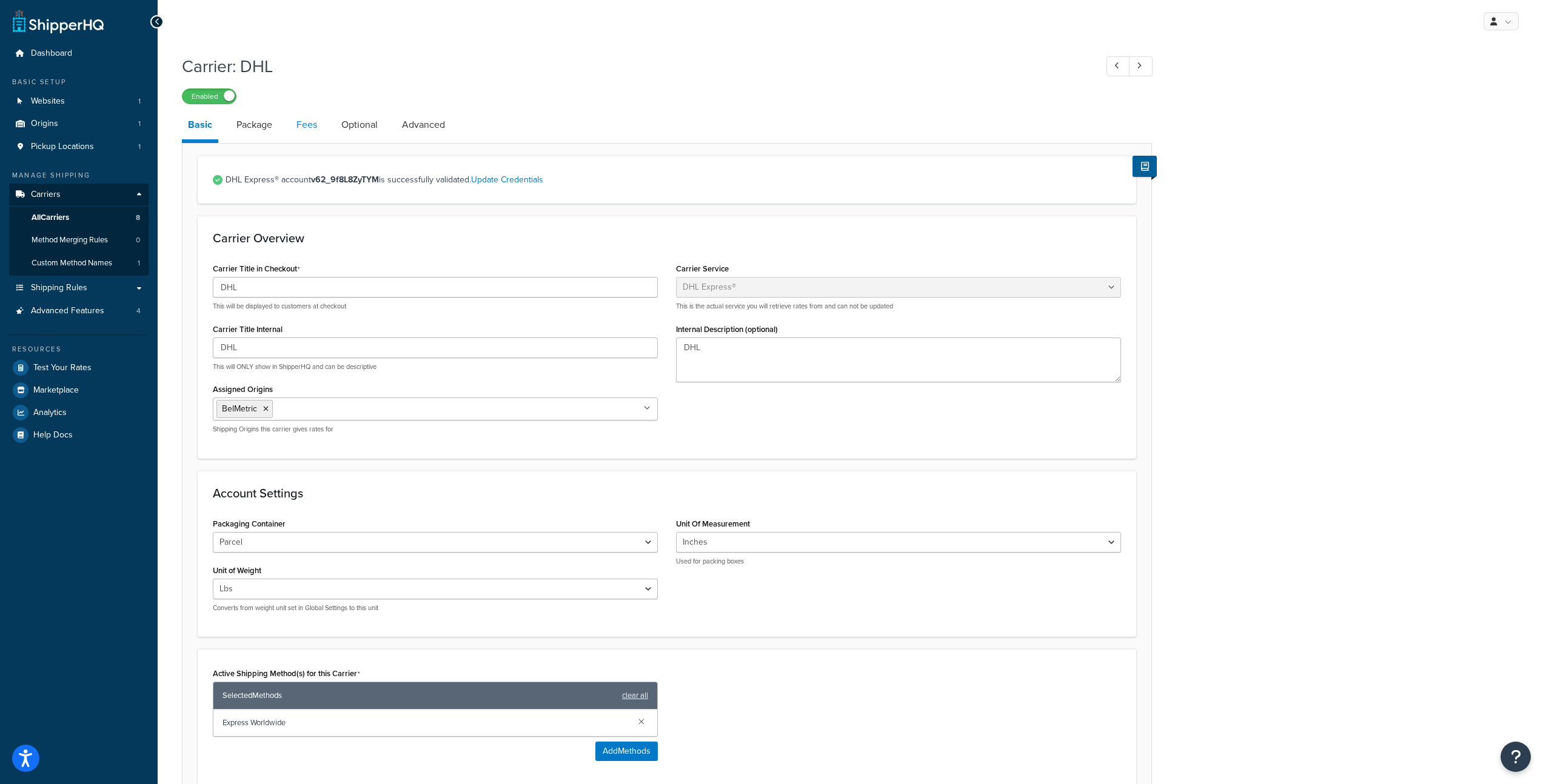
click at [308, 124] on link "Fees" at bounding box center [306, 125] width 32 height 29
